Goal: Information Seeking & Learning: Learn about a topic

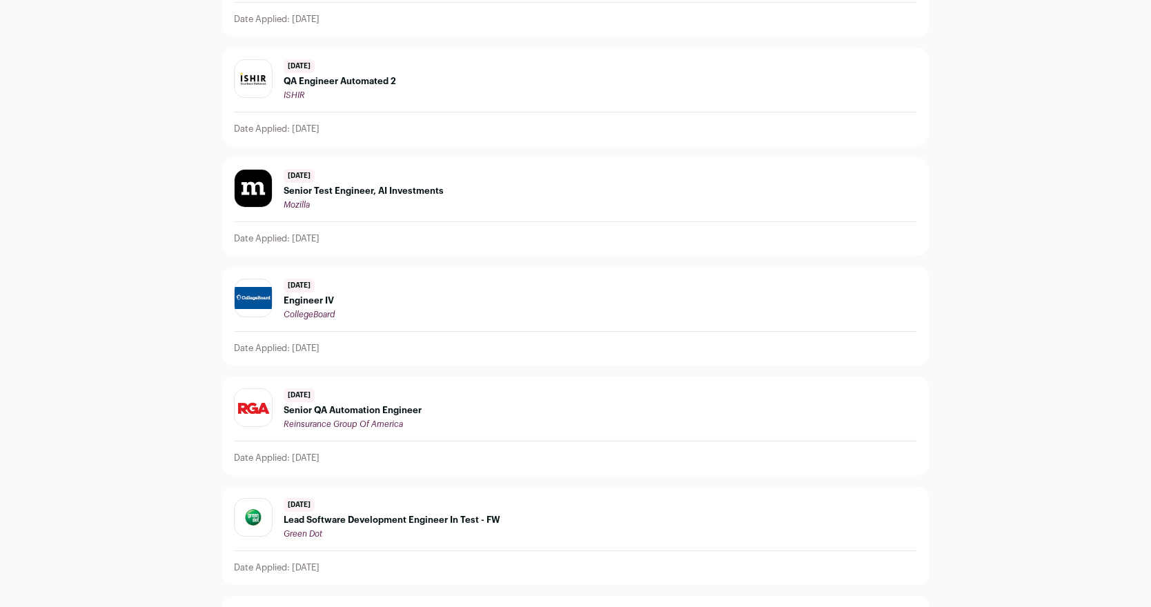
scroll to position [1122, 0]
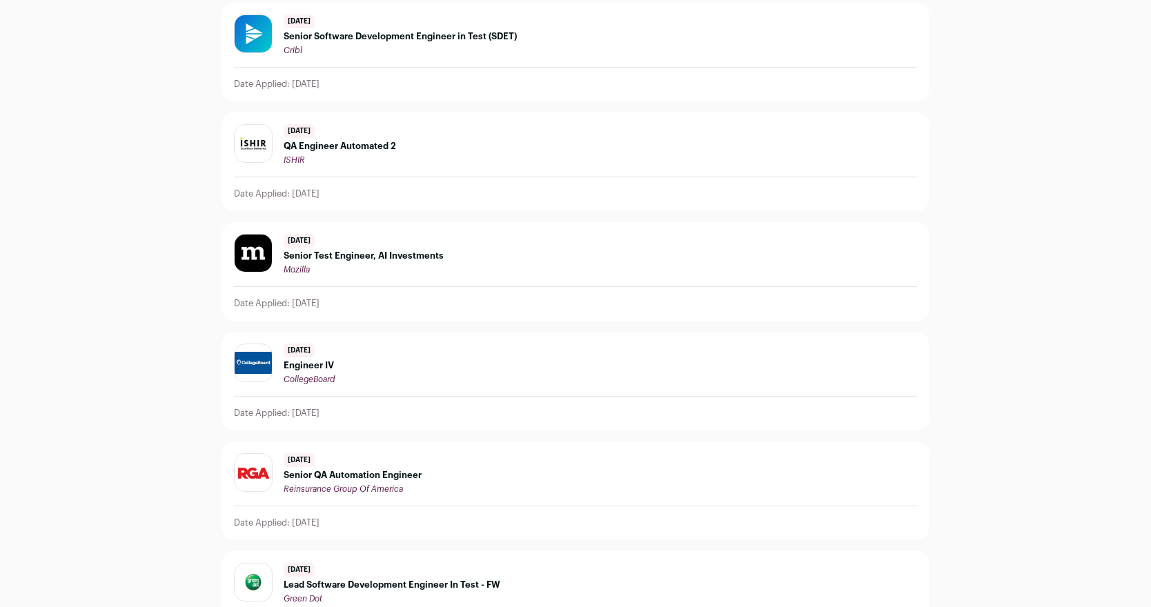
click at [327, 367] on span "Engineer IV" at bounding box center [309, 365] width 51 height 11
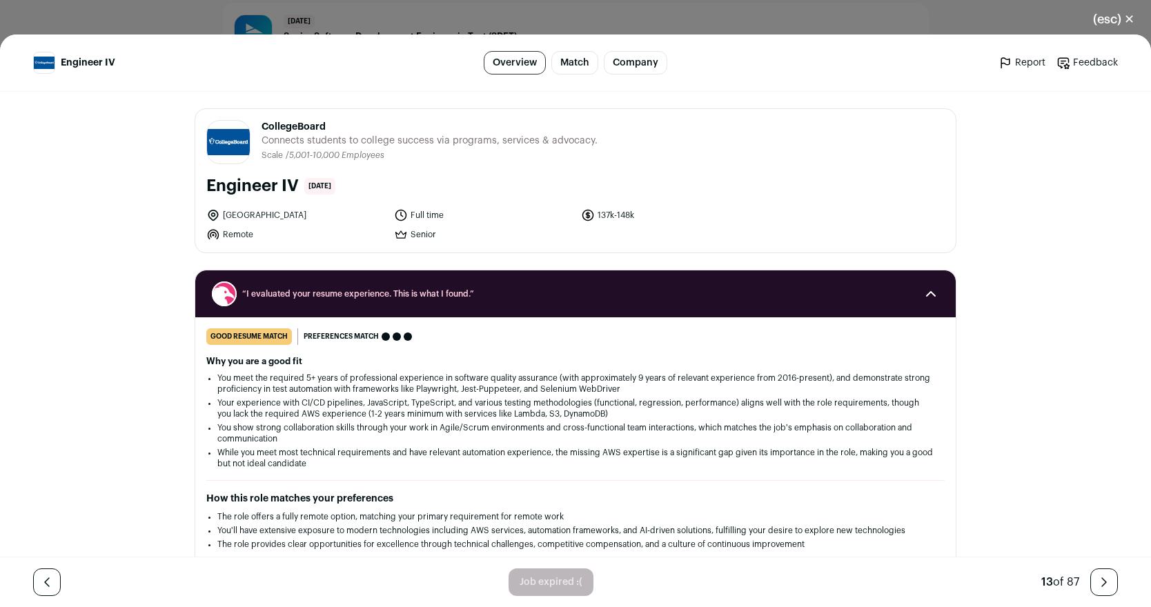
click at [574, 66] on link "Match" at bounding box center [575, 62] width 47 height 23
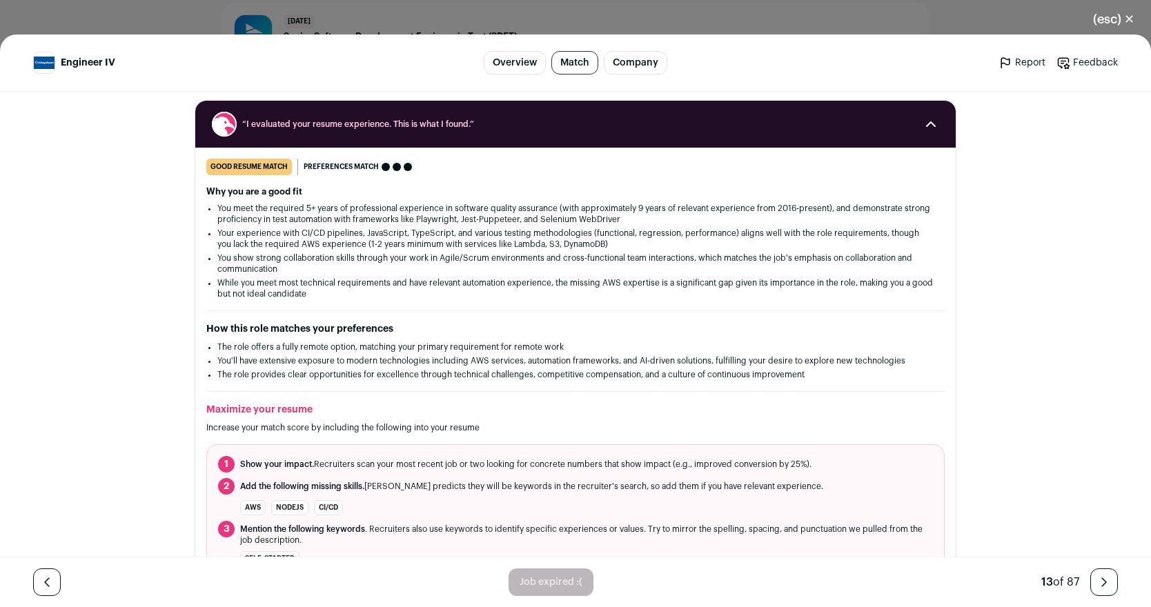
click at [526, 58] on link "Overview" at bounding box center [515, 62] width 62 height 23
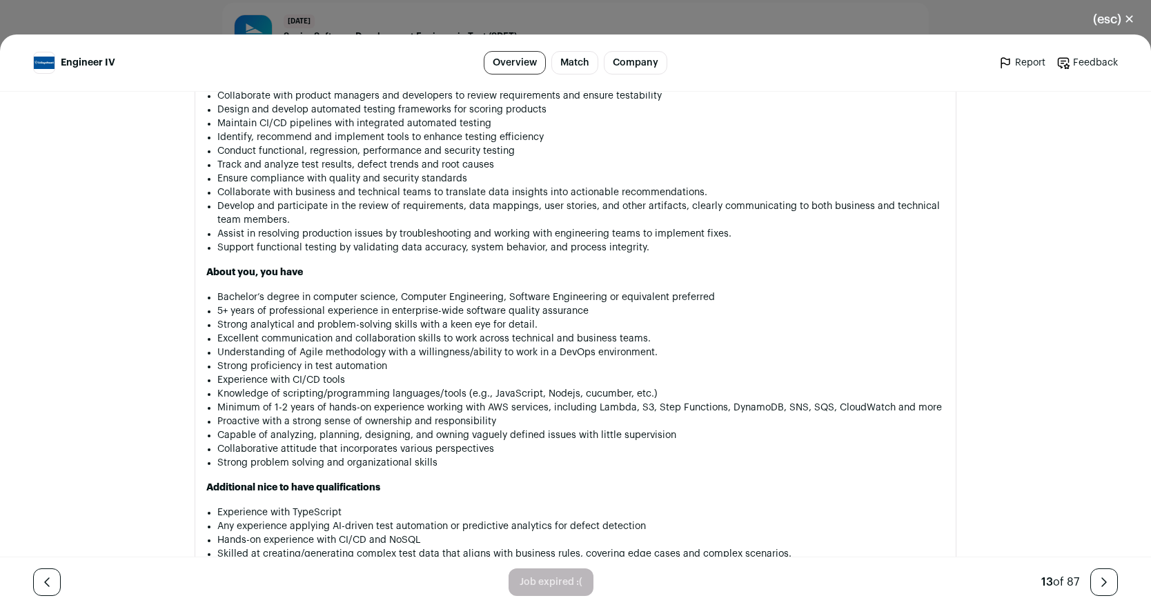
scroll to position [1171, 0]
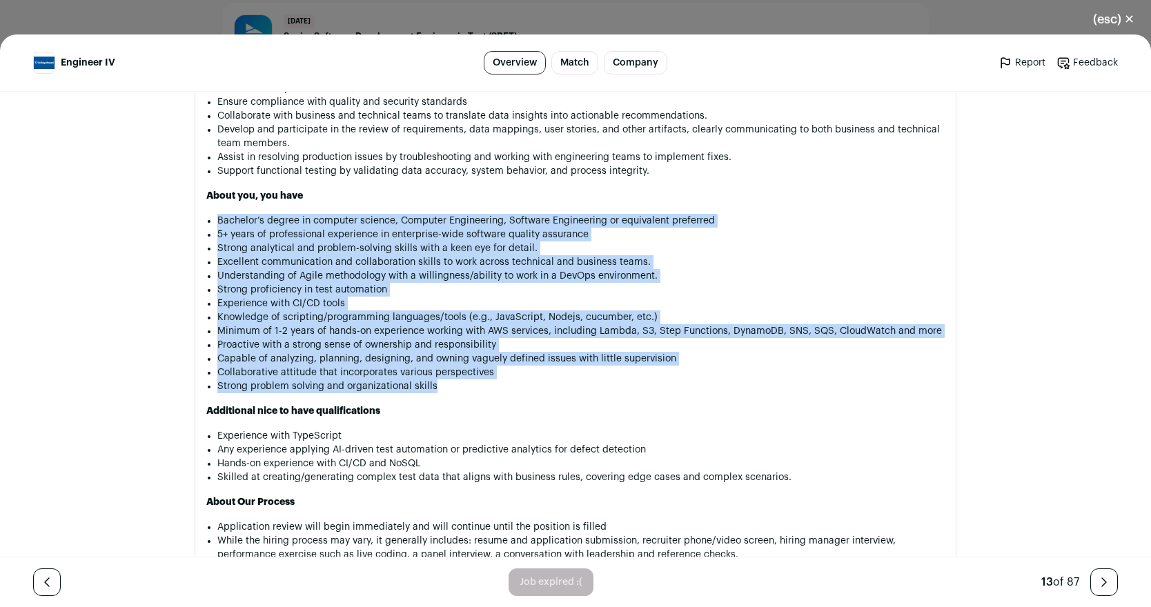
drag, startPoint x: 213, startPoint y: 221, endPoint x: 457, endPoint y: 404, distance: 304.7
click at [457, 404] on div "Engineer IV College Board – Technology Location: 1) This is a fully remote role…" at bounding box center [575, 381] width 739 height 1461
copy div "Loremips’d sitame co adipisci elitsed, Doeiusmo Temporincid, Utlabore Etdolorem…"
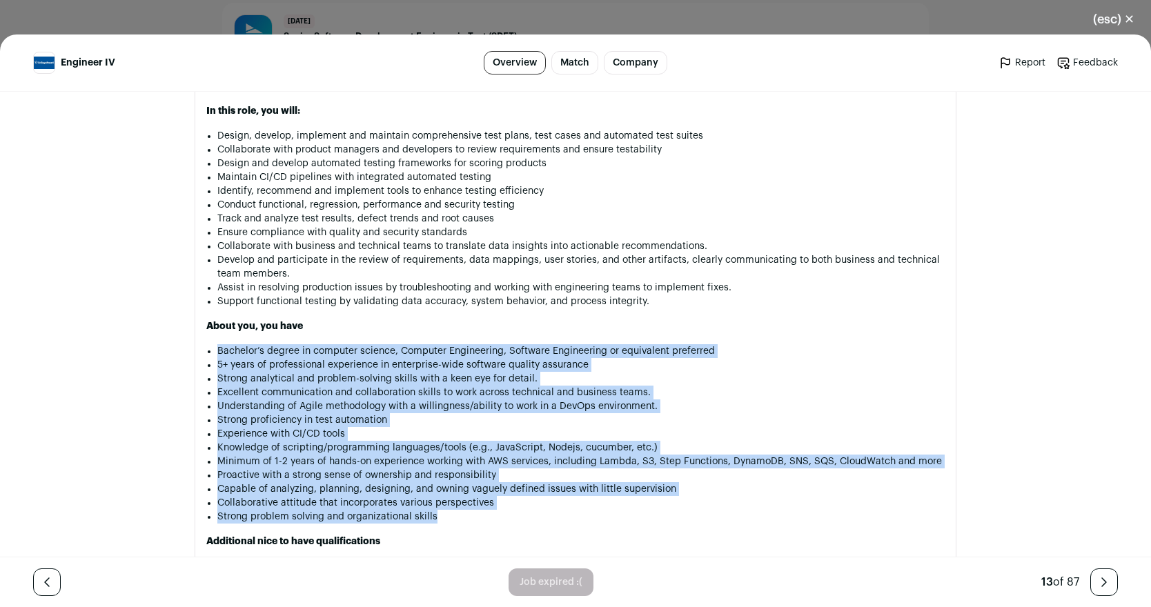
scroll to position [1040, 0]
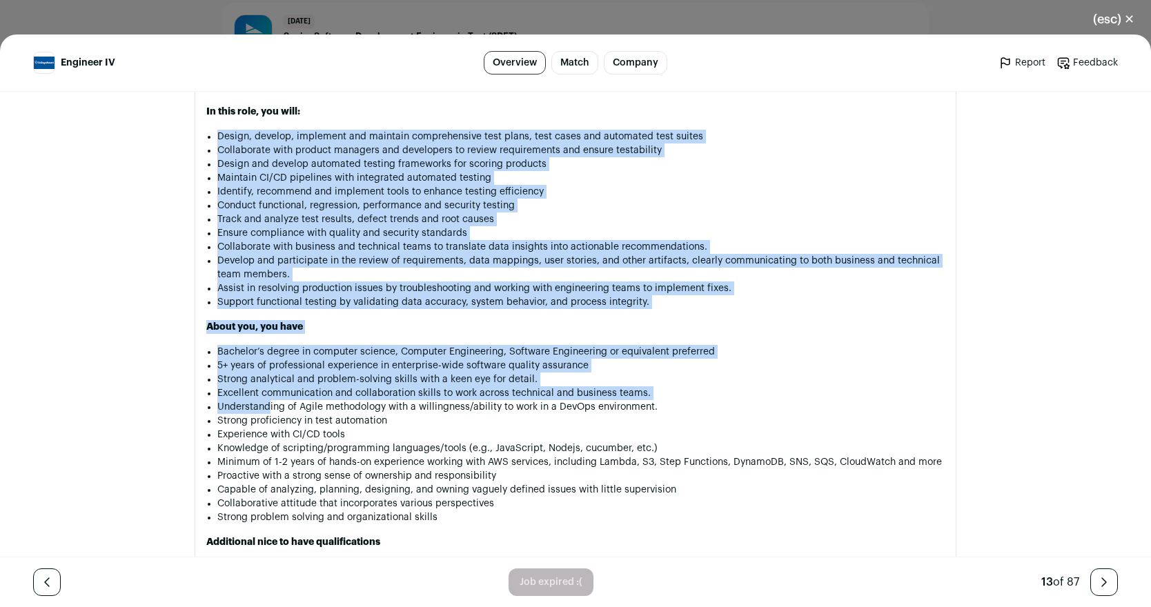
drag, startPoint x: 211, startPoint y: 128, endPoint x: 264, endPoint y: 404, distance: 280.5
click at [264, 404] on div "Engineer IV College Board – Technology Location: 1) This is a fully remote role…" at bounding box center [575, 512] width 739 height 1461
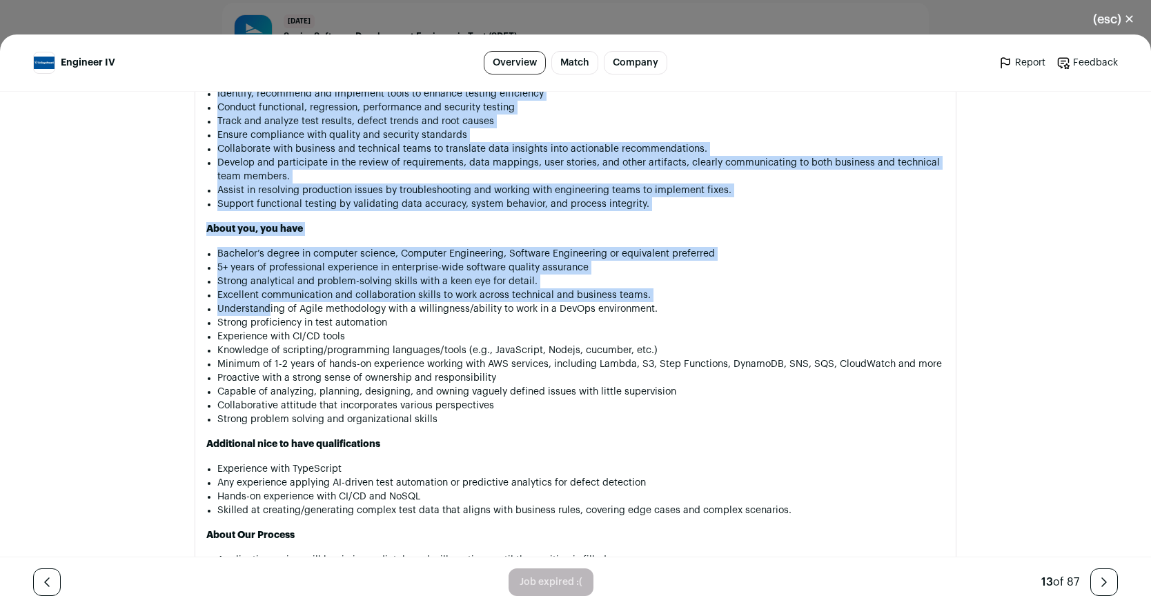
scroll to position [1148, 0]
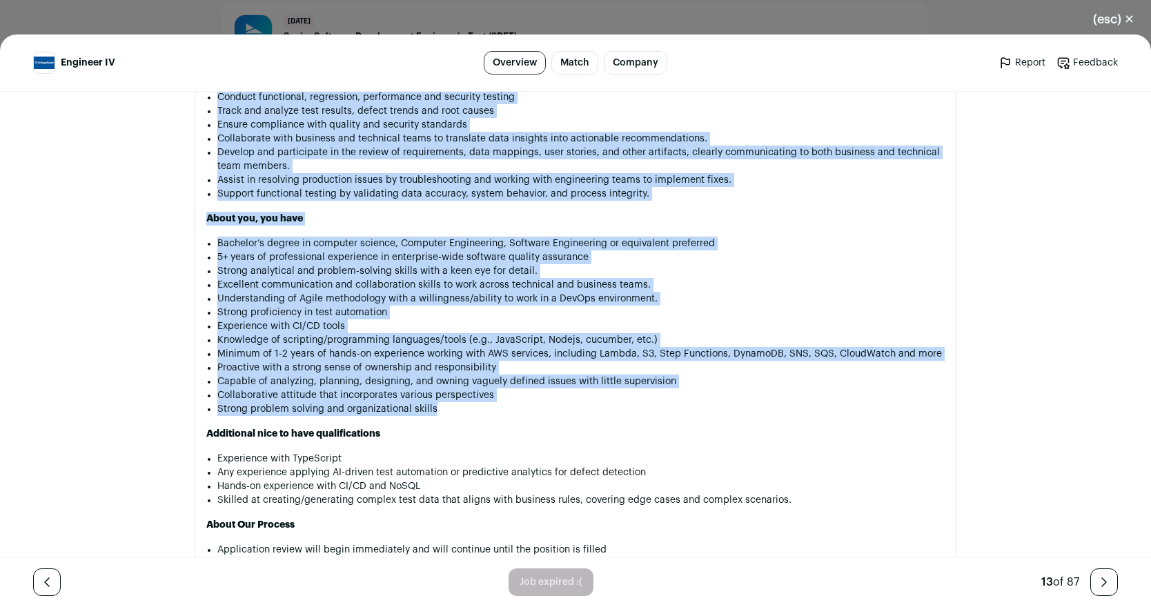
click at [459, 413] on li "Strong problem solving and organizational skills" at bounding box center [581, 409] width 728 height 14
copy div "Design, develop, implement and maintain comprehensive test plans, test cases an…"
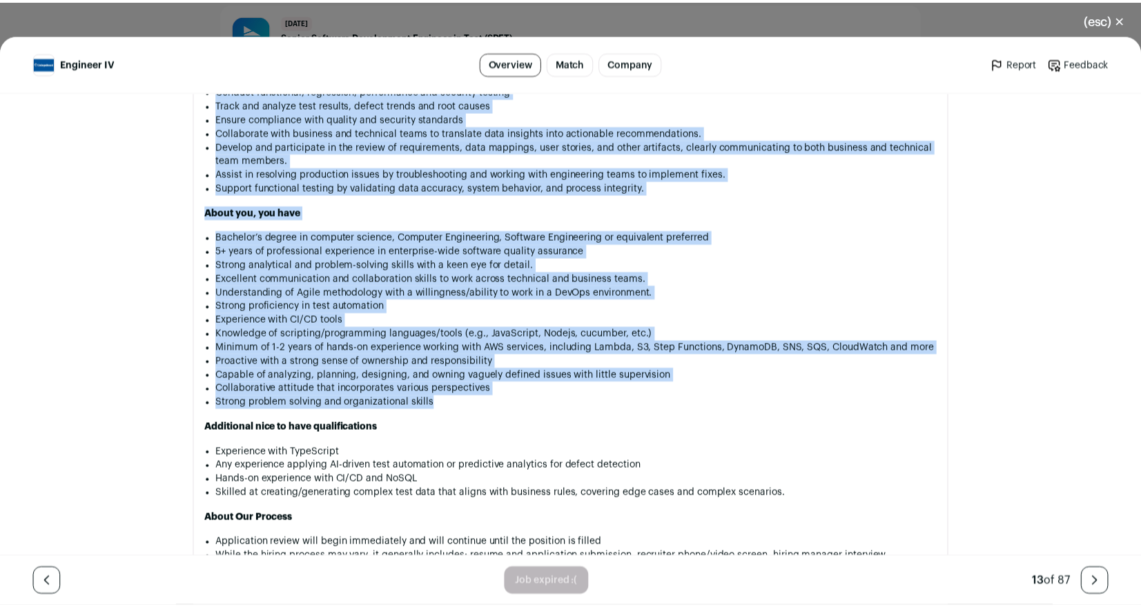
scroll to position [1158, 0]
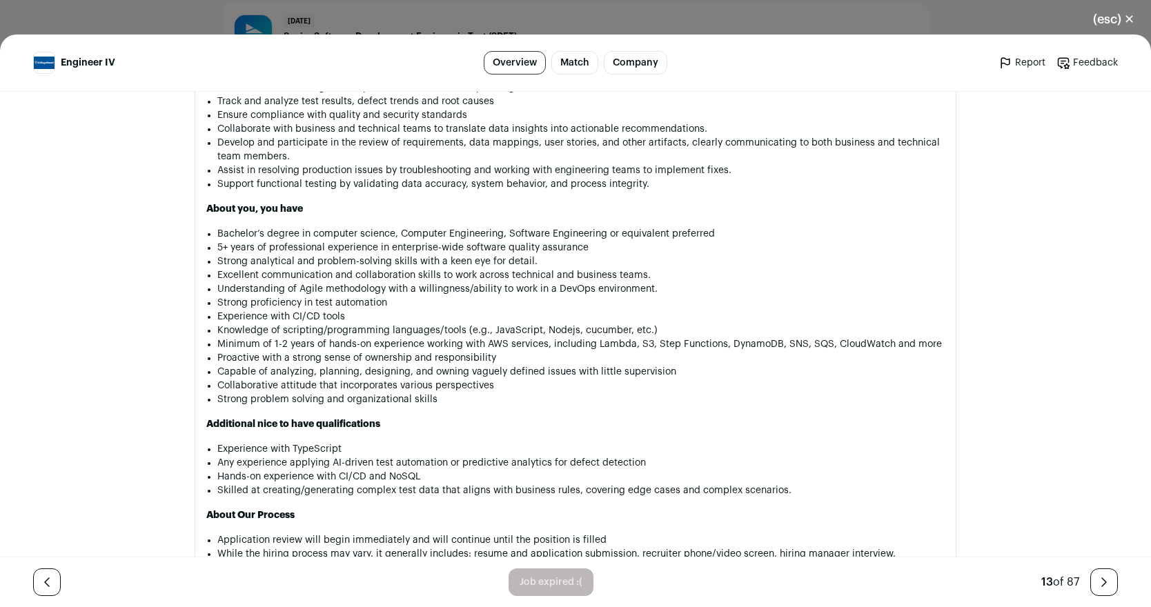
click at [434, 28] on div "(esc) ✕ Engineer IV Overview Match Company Report Feedback Report Feedback Coll…" at bounding box center [575, 303] width 1151 height 607
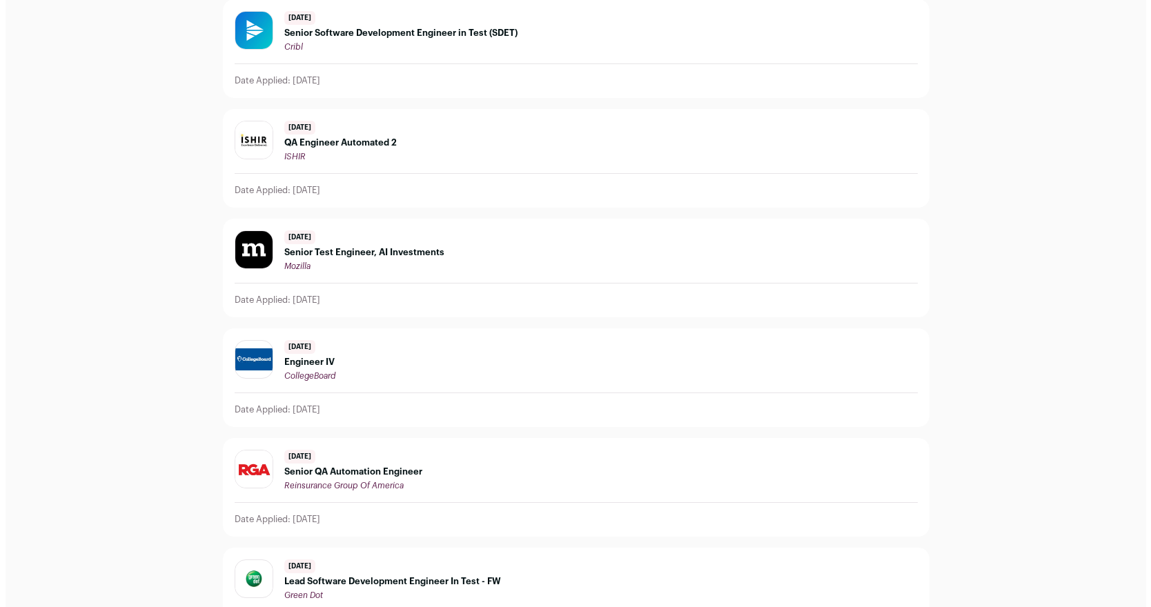
scroll to position [1130, 0]
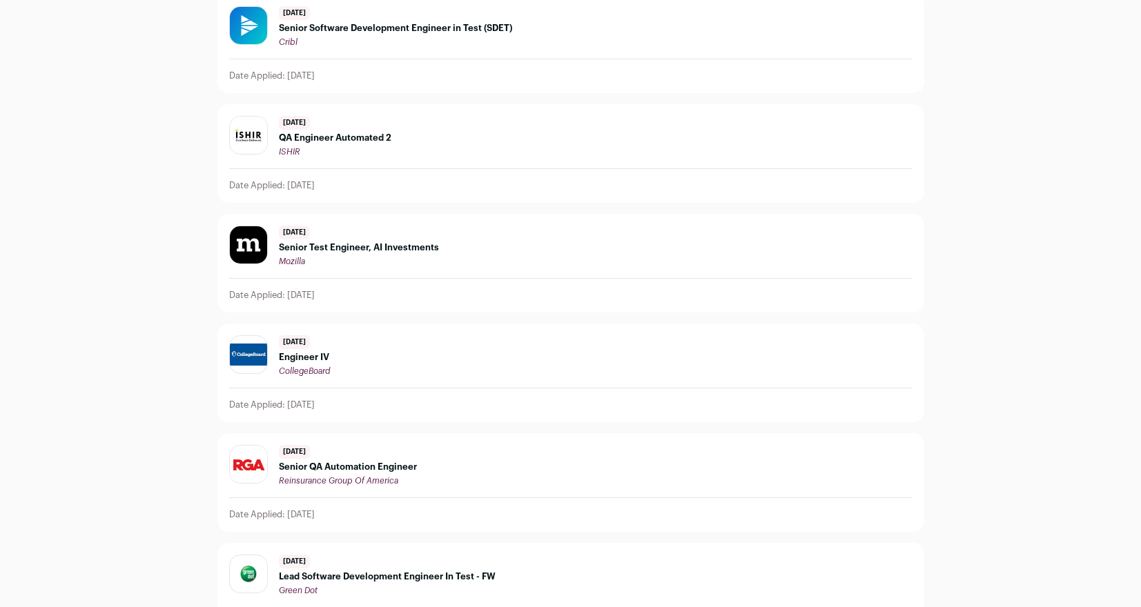
click at [306, 353] on span "Engineer IV" at bounding box center [304, 357] width 51 height 11
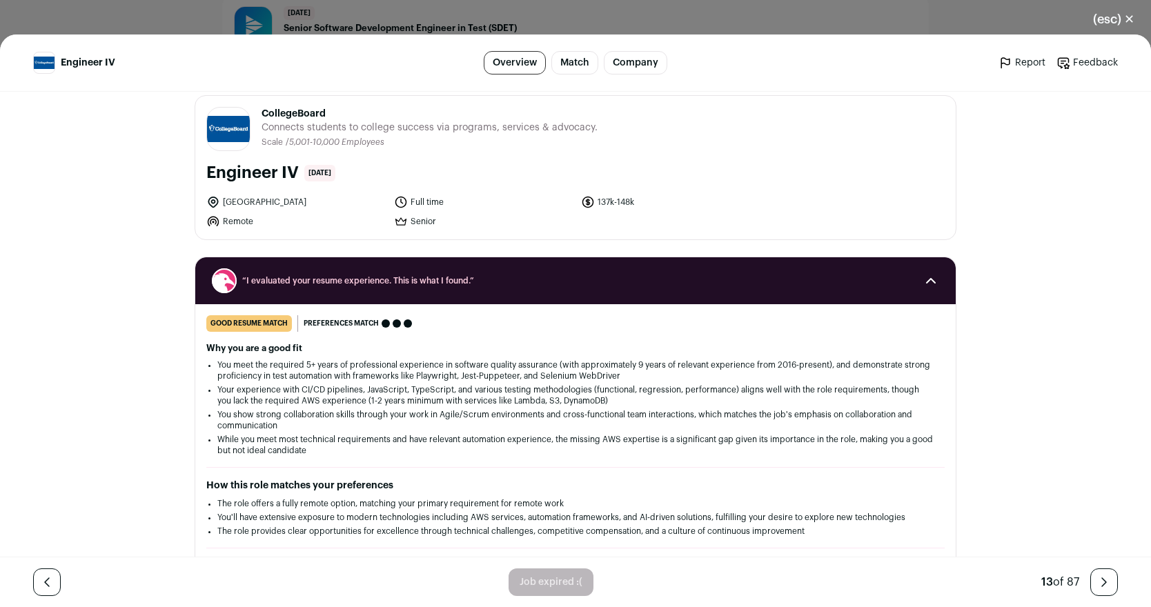
scroll to position [0, 0]
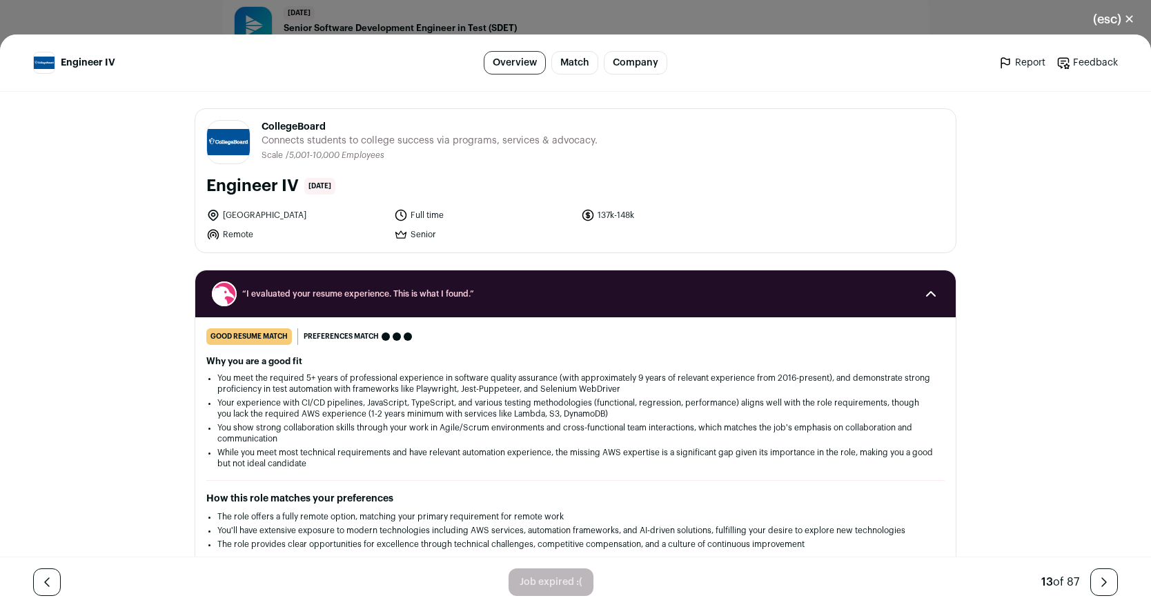
click at [500, 361] on h2 "Why you are a good fit" at bounding box center [575, 361] width 739 height 11
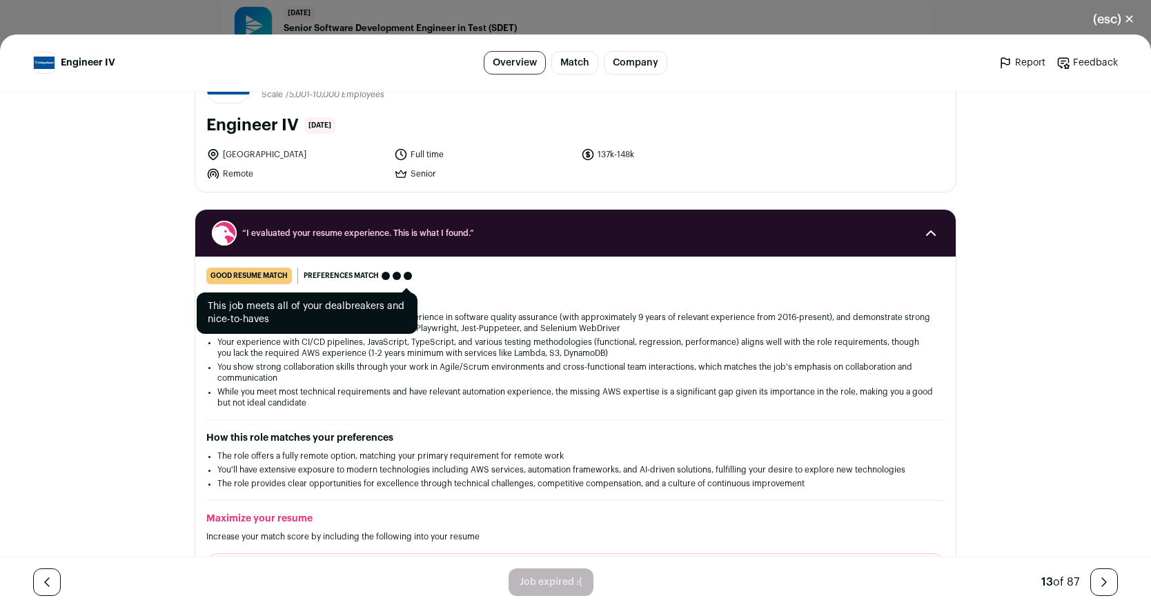
scroll to position [70, 0]
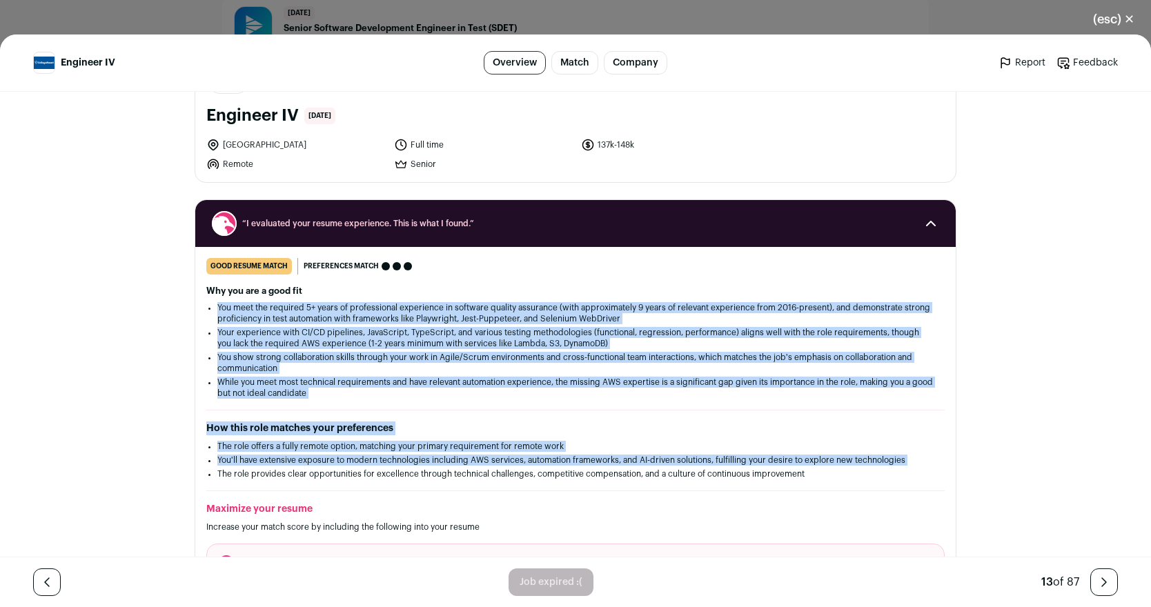
drag, startPoint x: 208, startPoint y: 306, endPoint x: 199, endPoint y: 474, distance: 167.9
click at [199, 474] on div "good resume match You meet the must-have requirements but are missing some nice…" at bounding box center [575, 468] width 761 height 420
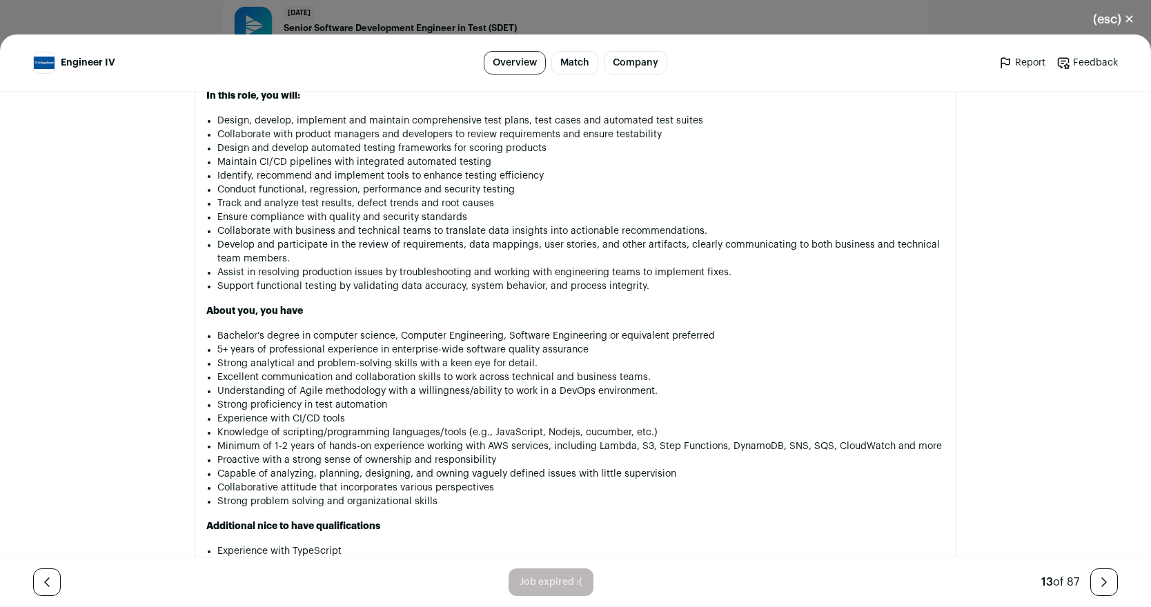
scroll to position [1045, 0]
